Goal: Task Accomplishment & Management: Use online tool/utility

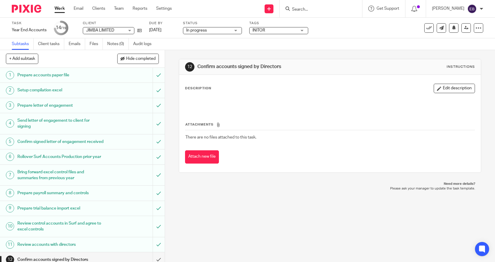
scroll to position [135, 0]
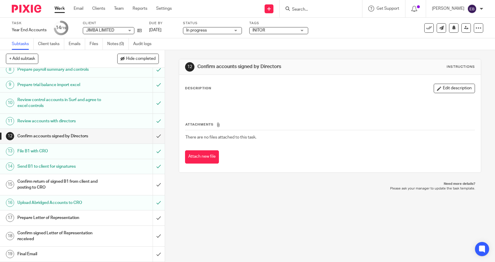
click at [57, 7] on link "Work" at bounding box center [59, 9] width 10 height 6
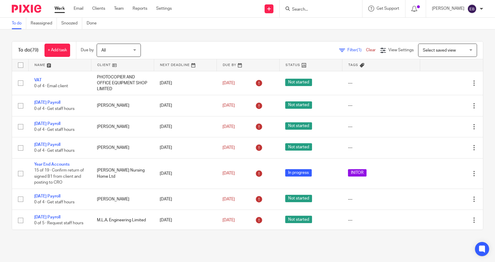
click at [366, 49] on link "Clear" at bounding box center [371, 50] width 10 height 4
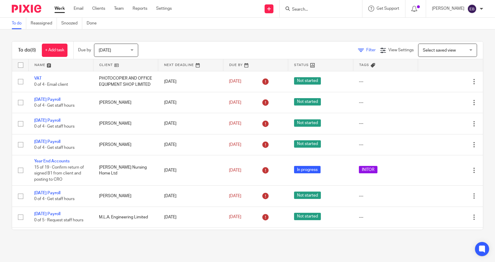
click at [358, 50] on icon at bounding box center [361, 50] width 6 height 6
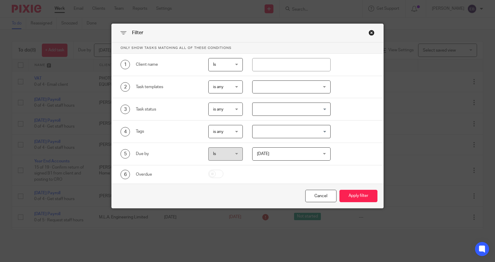
click at [280, 90] on div at bounding box center [291, 86] width 79 height 13
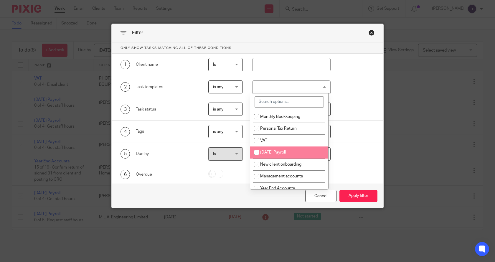
click at [283, 152] on span "[DATE] Payroll" at bounding box center [273, 152] width 26 height 4
checkbox input "true"
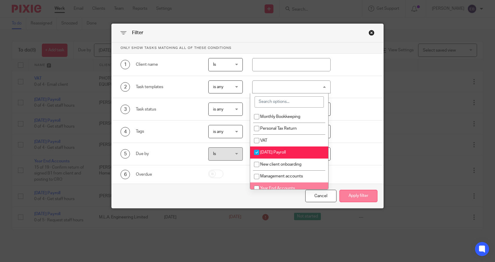
click at [363, 197] on button "Apply filter" at bounding box center [358, 196] width 38 height 13
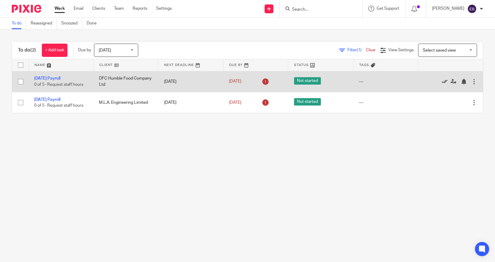
click at [442, 81] on icon at bounding box center [445, 82] width 6 height 6
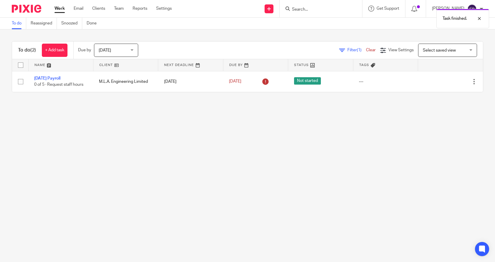
click at [442, 81] on icon at bounding box center [445, 82] width 6 height 6
